Goal: Feedback & Contribution: Submit feedback/report problem

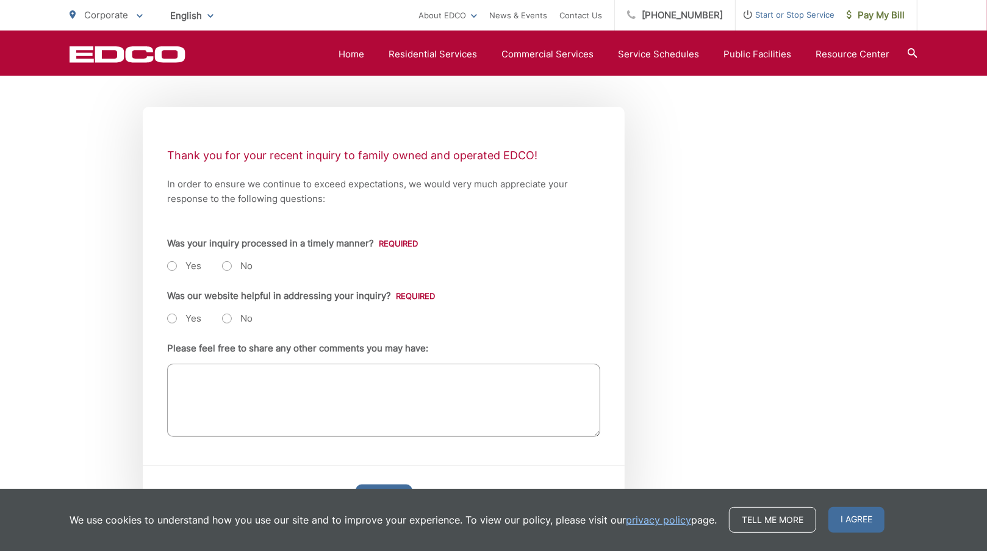
scroll to position [211, 0]
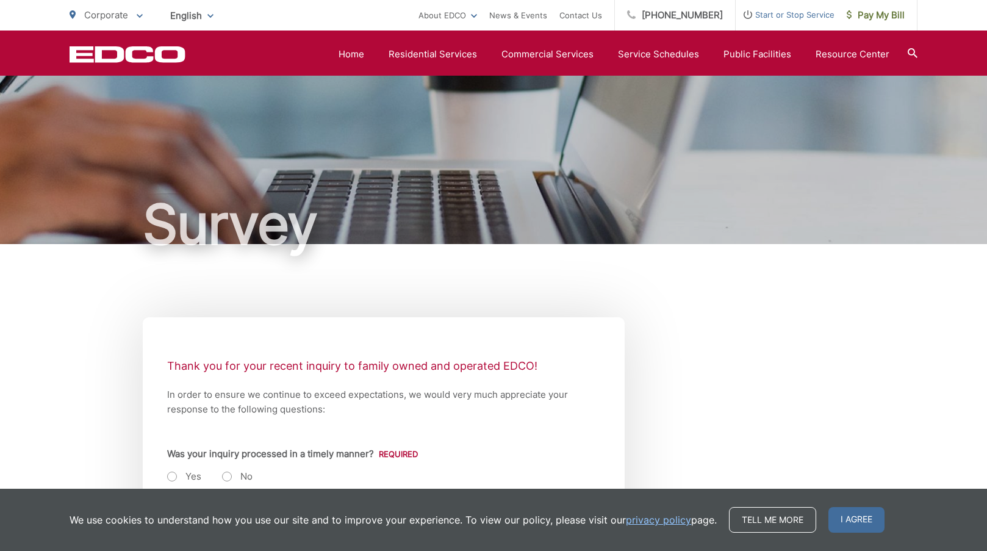
scroll to position [244, 0]
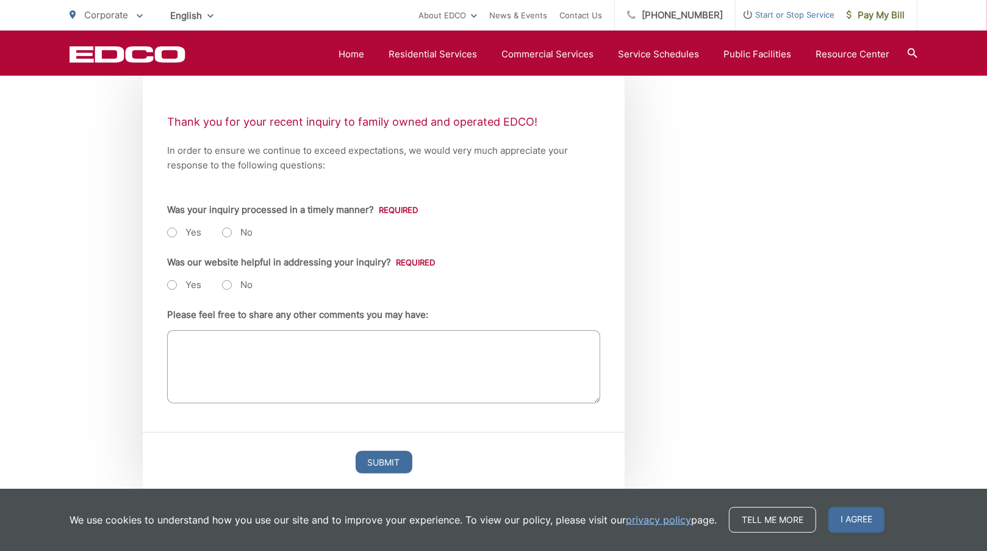
click at [172, 231] on label "Yes" at bounding box center [184, 232] width 34 height 12
radio input "true"
click at [168, 285] on label "Yes" at bounding box center [184, 285] width 34 height 12
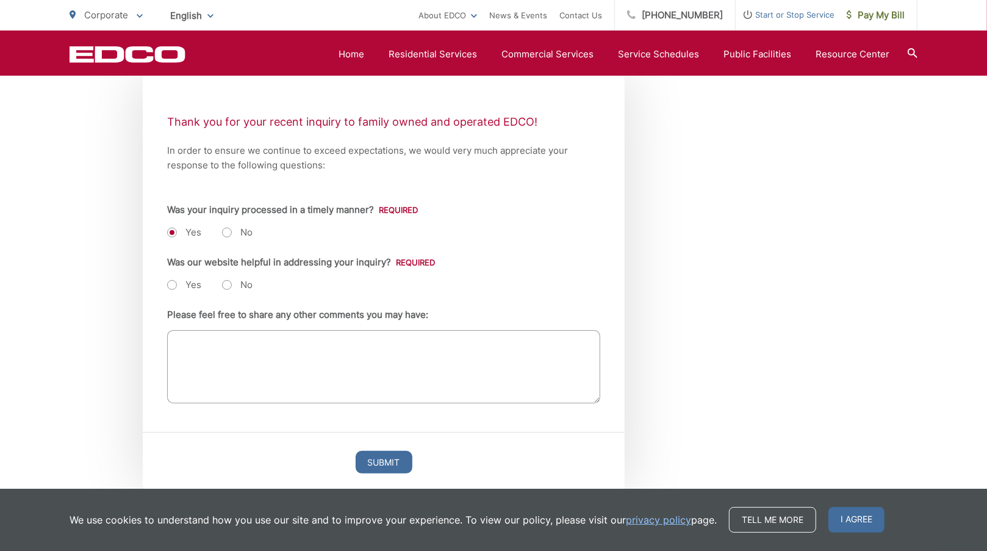
radio input "true"
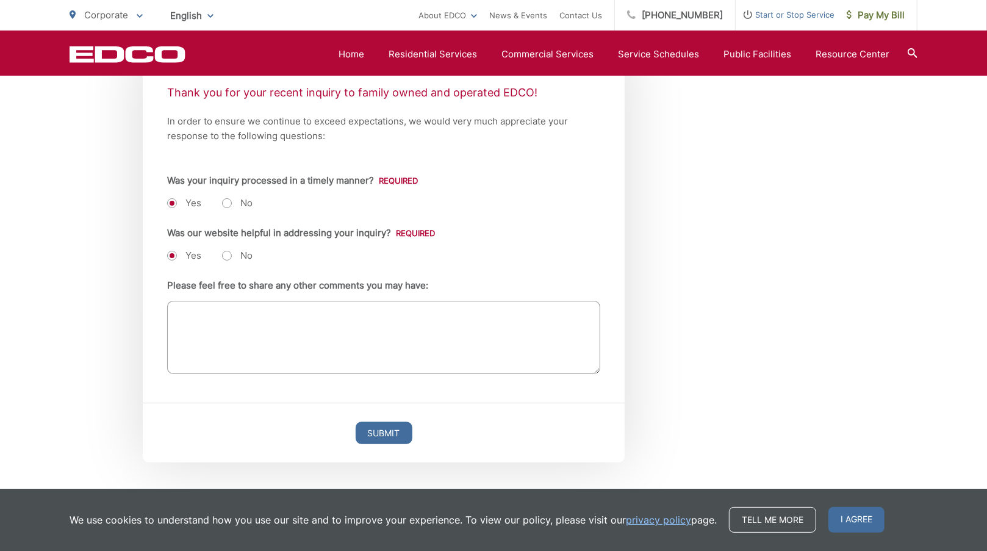
scroll to position [272, 0]
click at [386, 314] on textarea "Please feel free to share any other comments you may have:" at bounding box center [383, 338] width 433 height 73
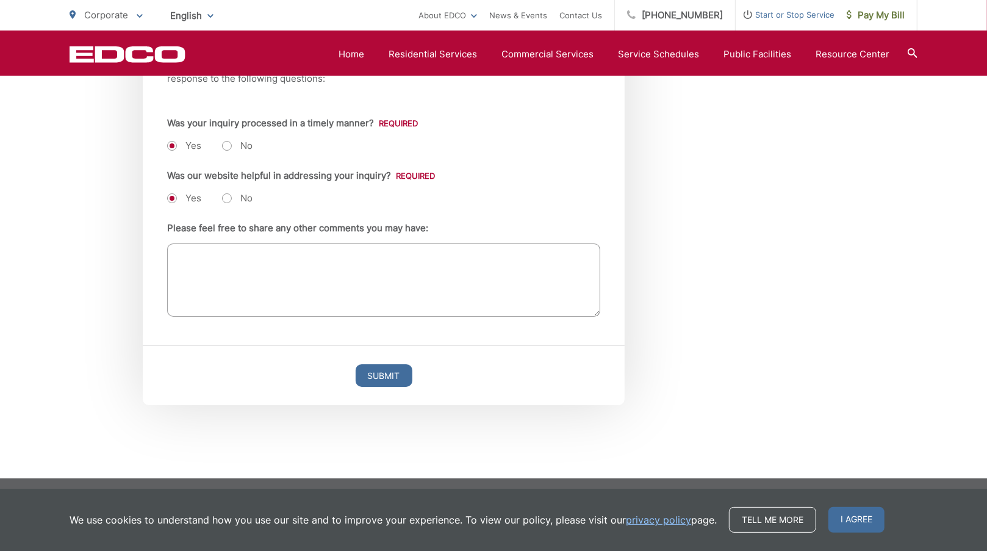
scroll to position [333, 0]
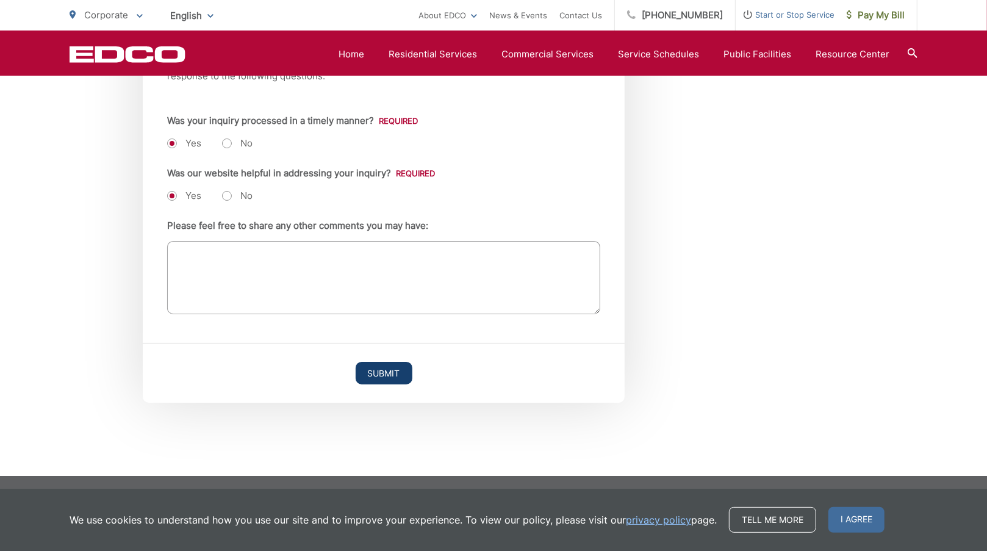
click at [388, 375] on input "Submit" at bounding box center [384, 373] width 57 height 23
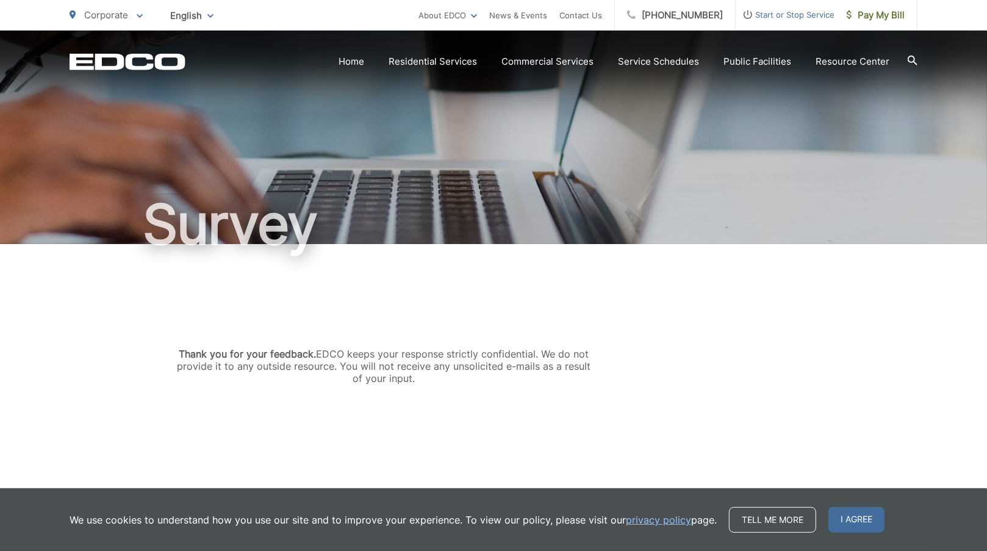
click at [2, 338] on div "Thank you for your feedback. EDCO keeps your response strictly confidential. We…" at bounding box center [493, 366] width 987 height 244
